Goal: Task Accomplishment & Management: Complete application form

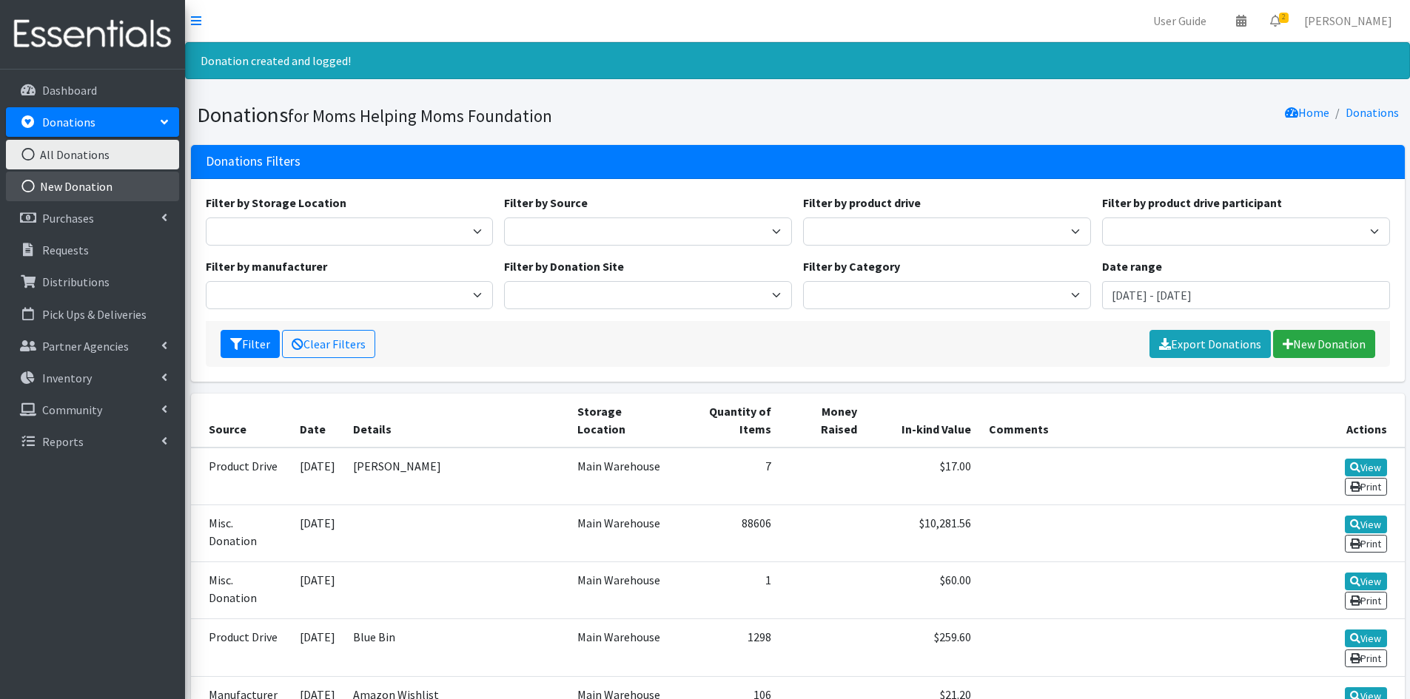
click at [111, 187] on link "New Donation" at bounding box center [92, 187] width 173 height 30
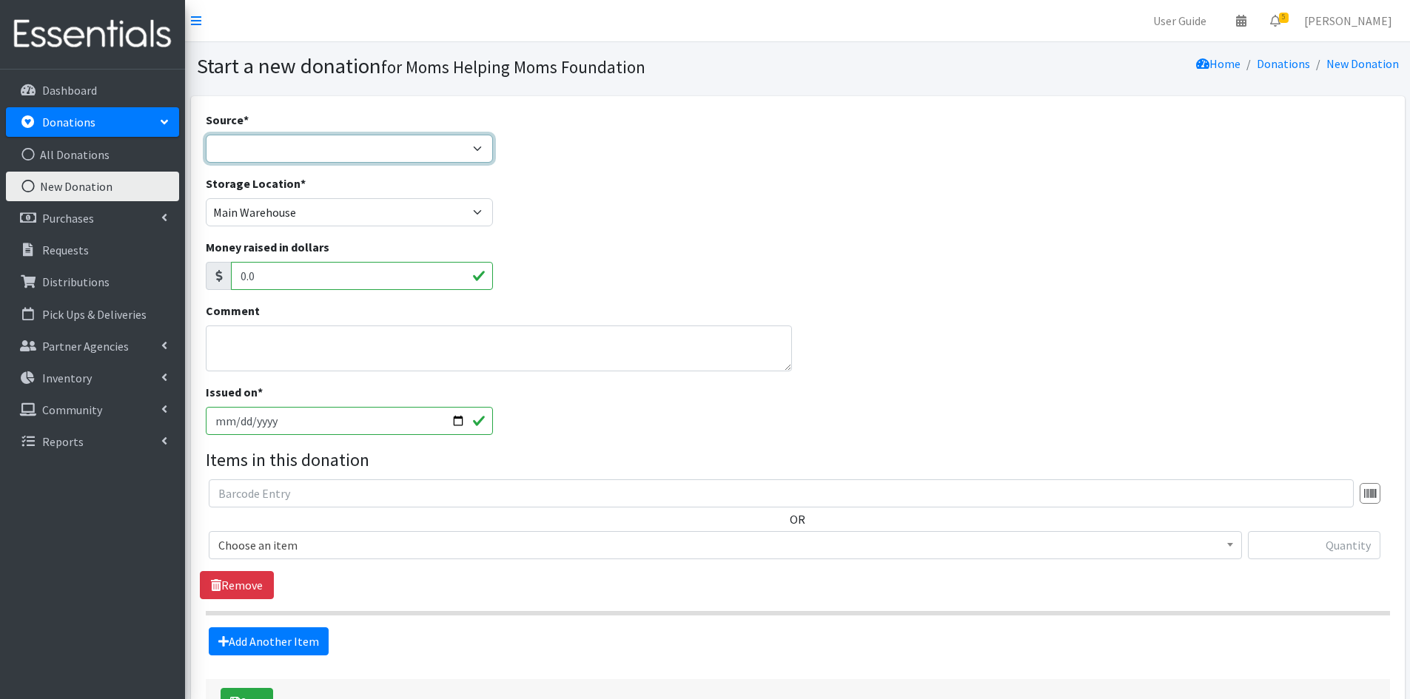
click at [483, 154] on select "Product Drive Manufacturer Donation Site Misc. Donation" at bounding box center [350, 149] width 288 height 28
select select "Product Drive"
click at [206, 135] on select "Product Drive Manufacturer Donation Site Misc. Donation" at bounding box center [350, 149] width 288 height 28
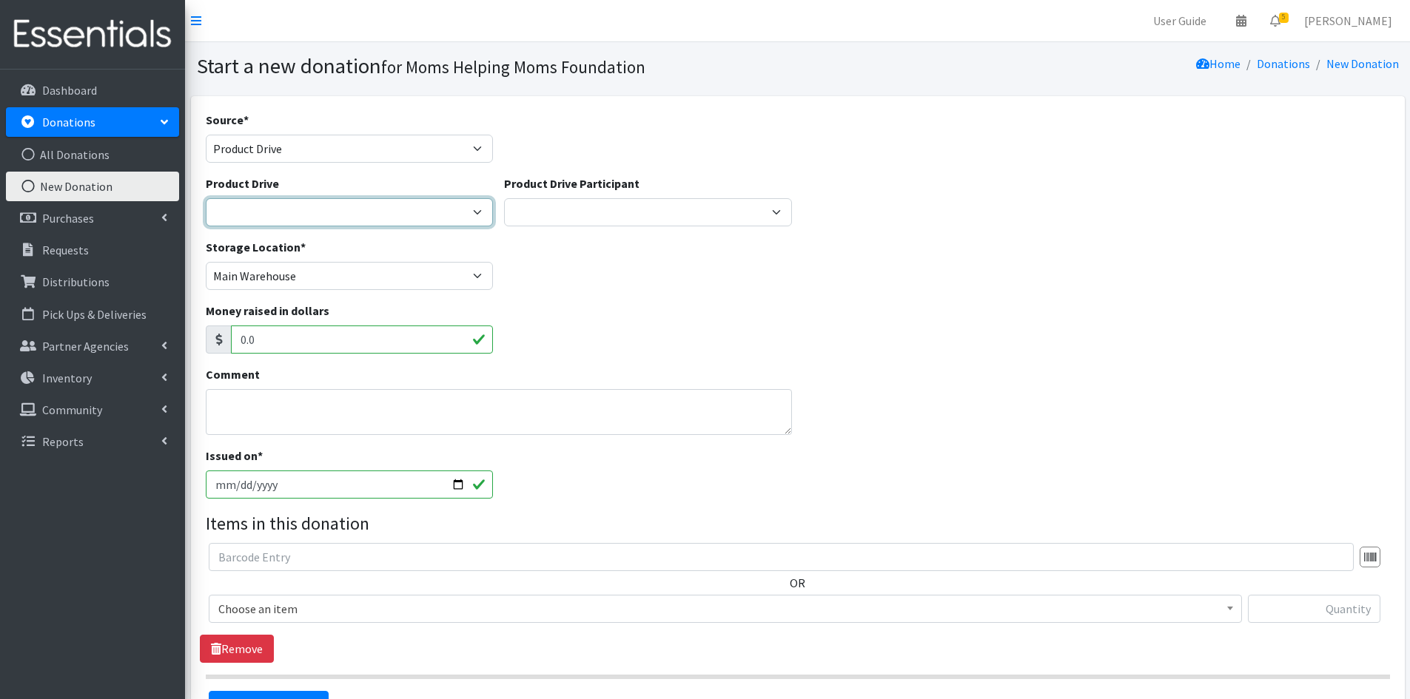
click at [480, 212] on select "2012 MOTHER'S DAY Zeta Phi Beta Sorority (virtual) 2021 HOLIDAY DRIVE AWR Week …" at bounding box center [350, 212] width 288 height 28
select select "3497"
click at [206, 198] on select "2012 MOTHER'S DAY Zeta Phi Beta Sorority (virtual) 2021 HOLIDAY DRIVE AWR Week …" at bounding box center [350, 212] width 288 height 28
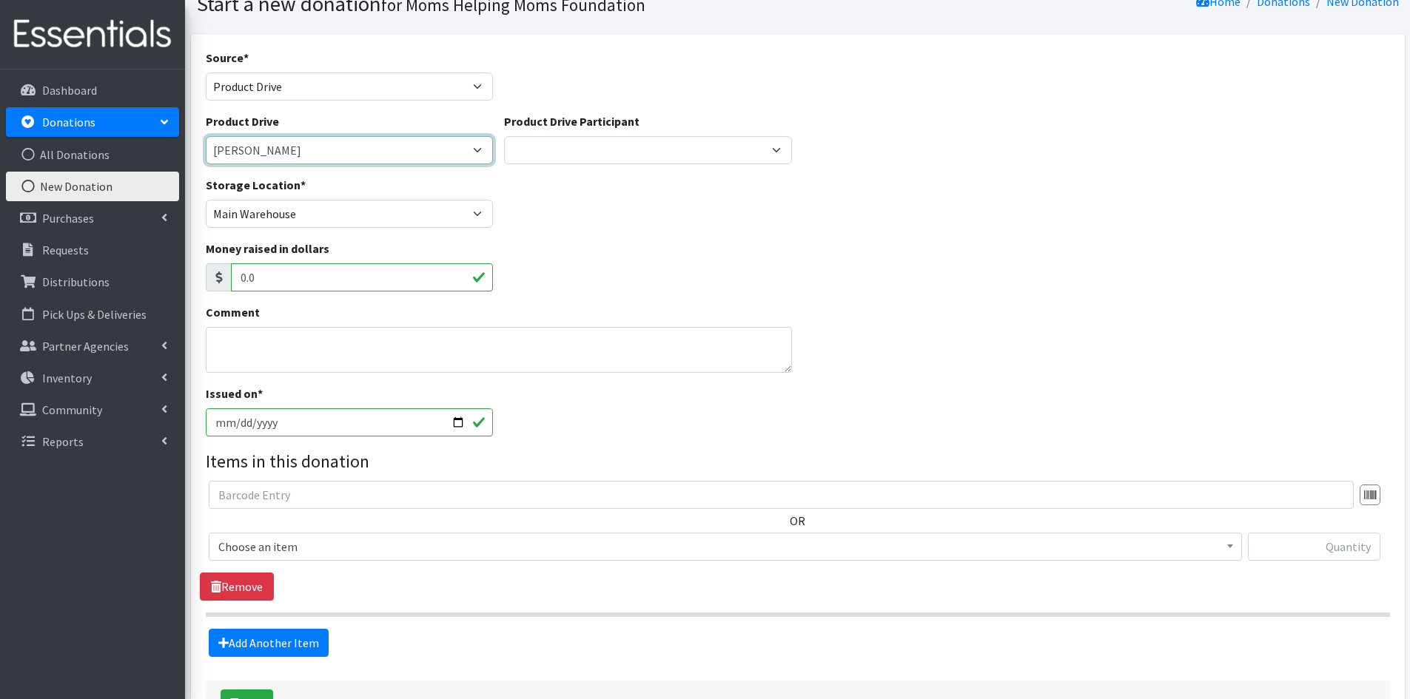
scroll to position [148, 0]
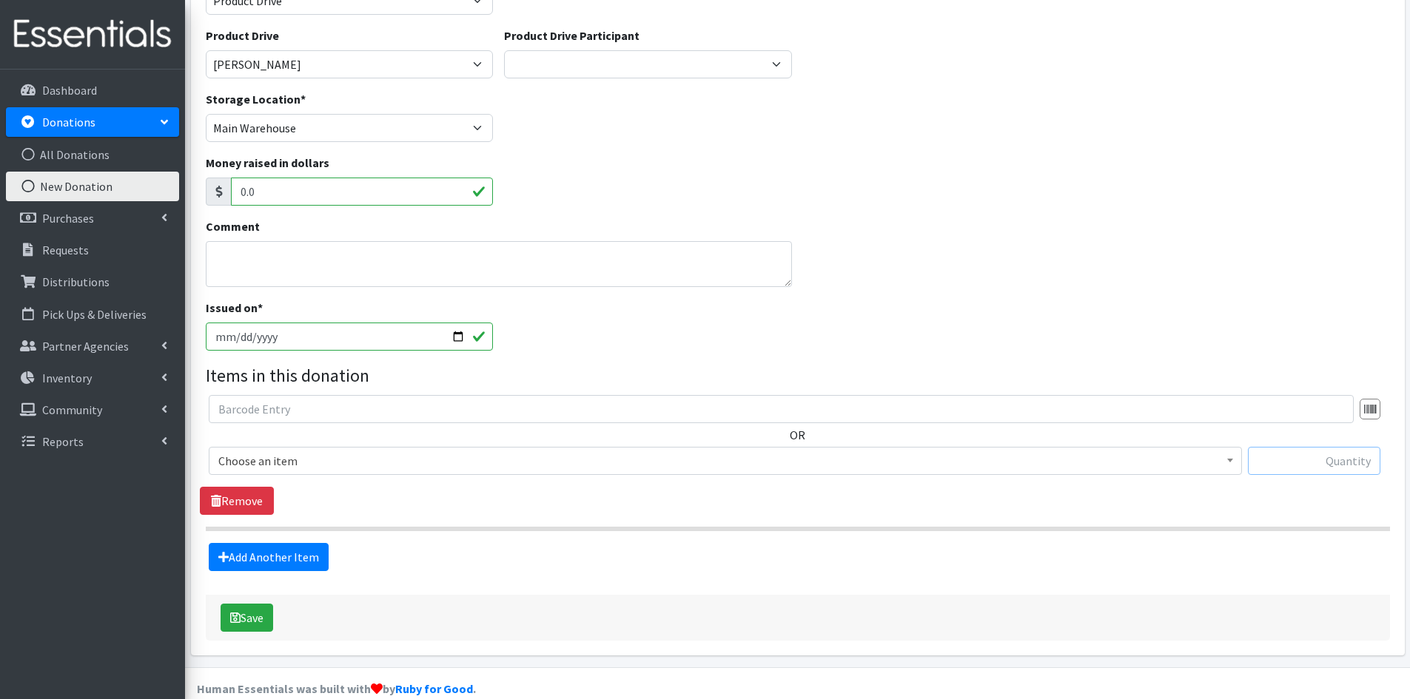
click at [1274, 460] on input "text" at bounding box center [1314, 461] width 132 height 28
type input "140"
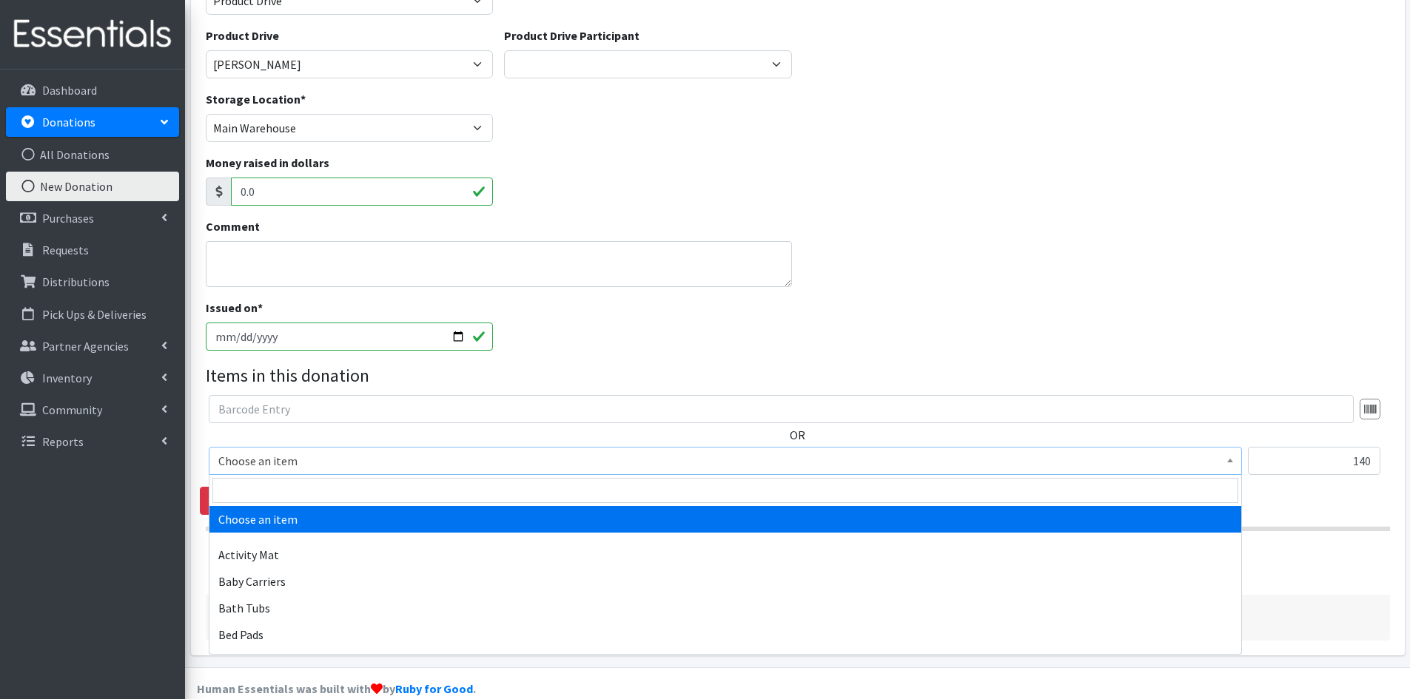
click at [1226, 465] on span at bounding box center [1230, 459] width 15 height 23
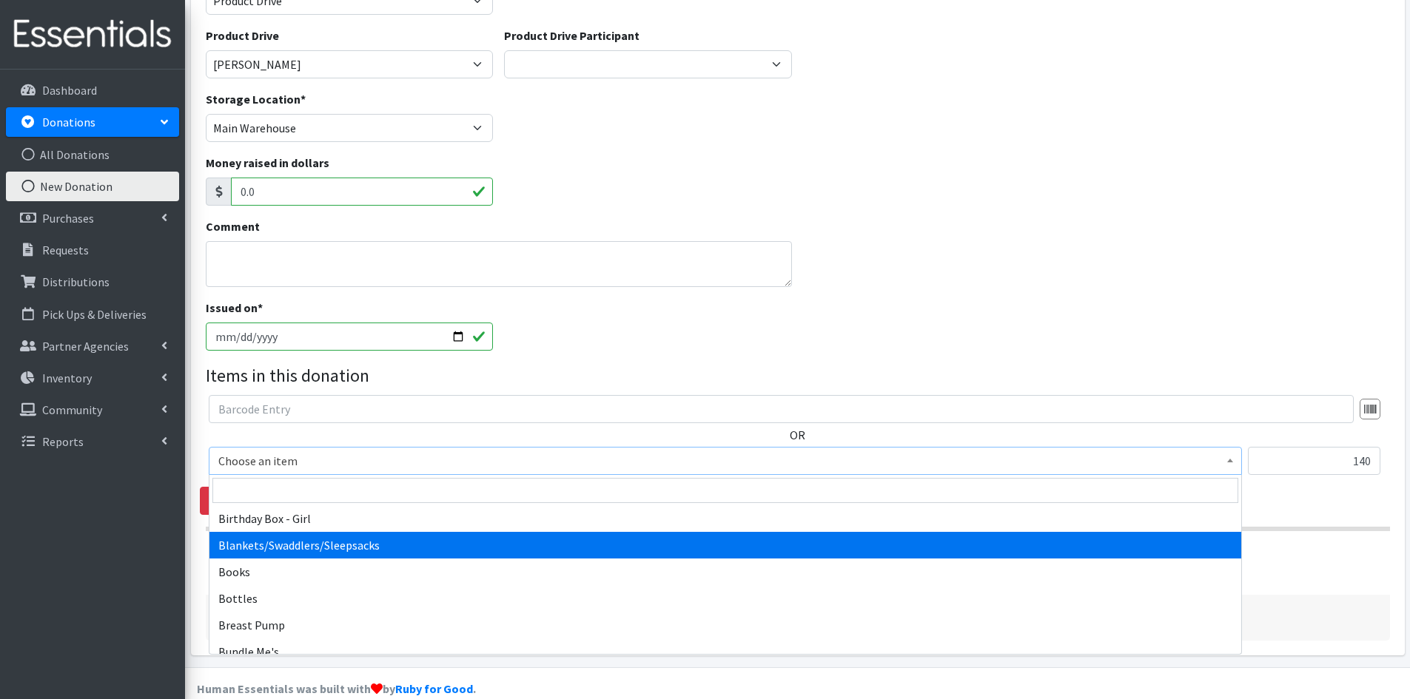
scroll to position [222, 0]
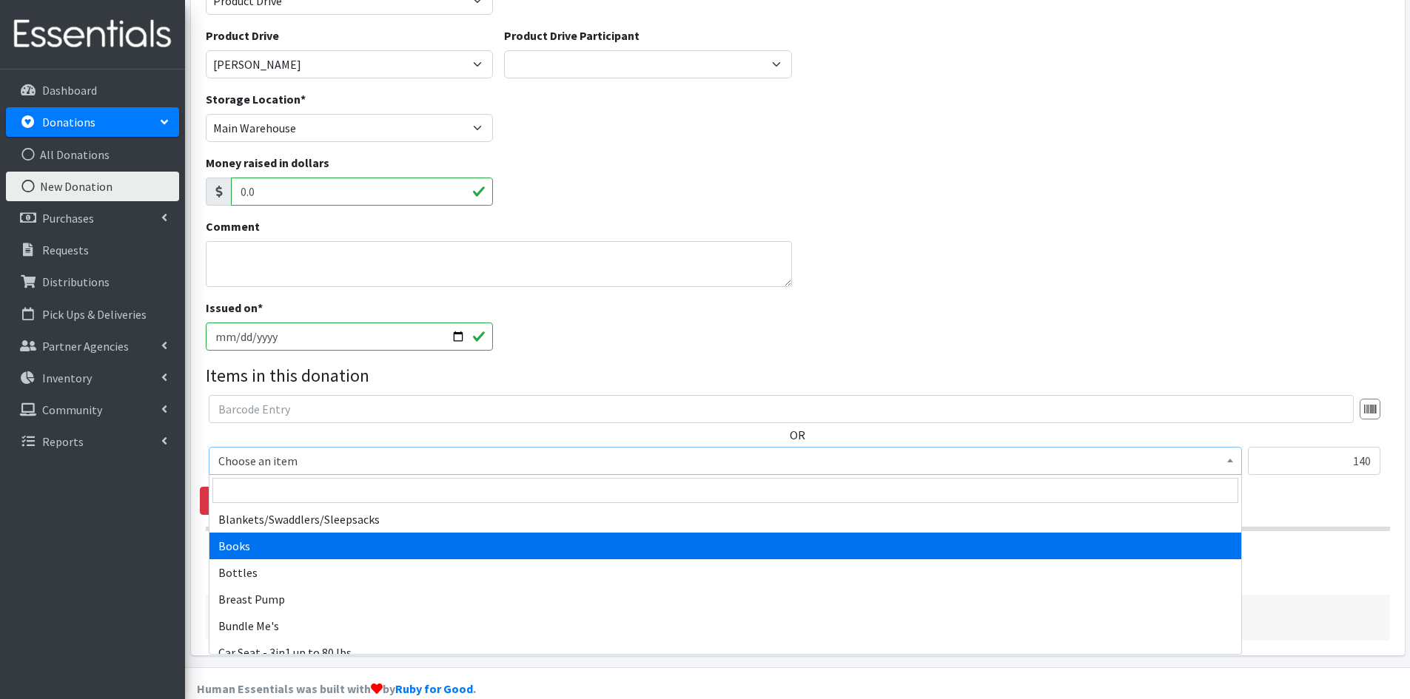
select select "1947"
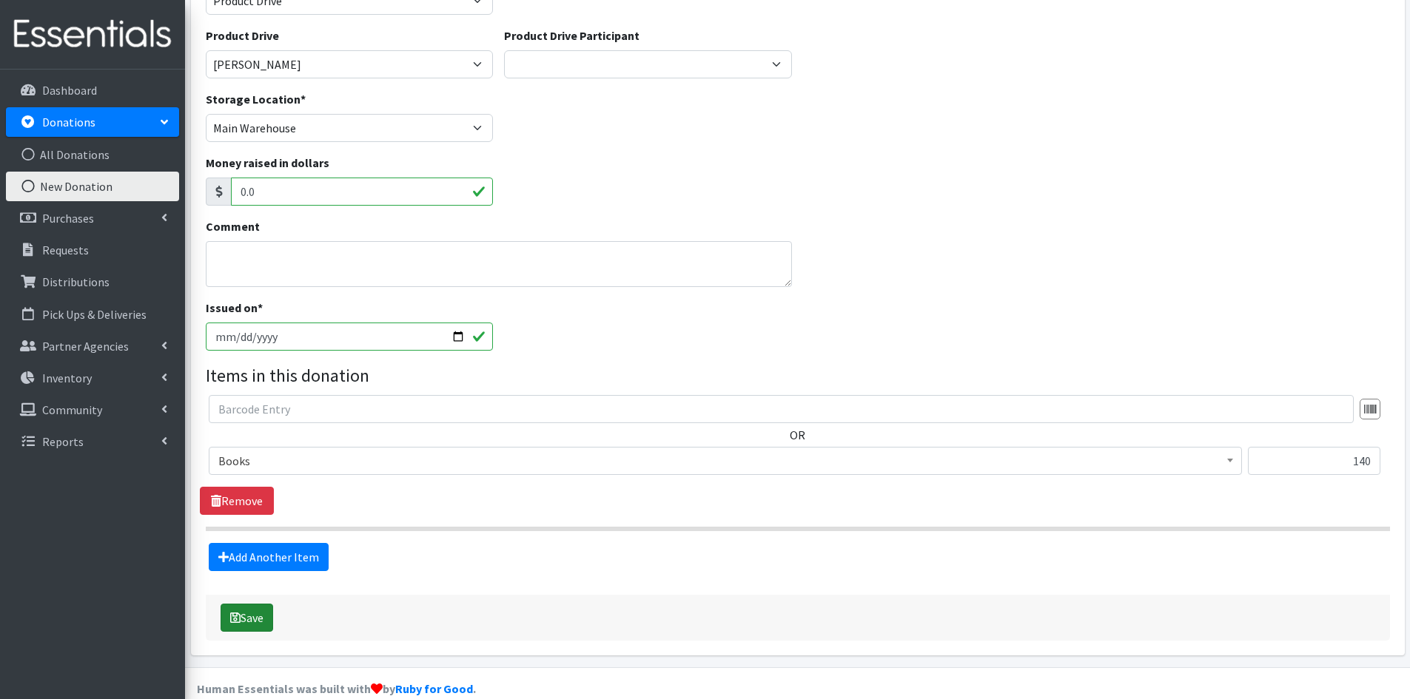
click at [244, 619] on button "Save" at bounding box center [247, 618] width 53 height 28
